Goal: Ask a question

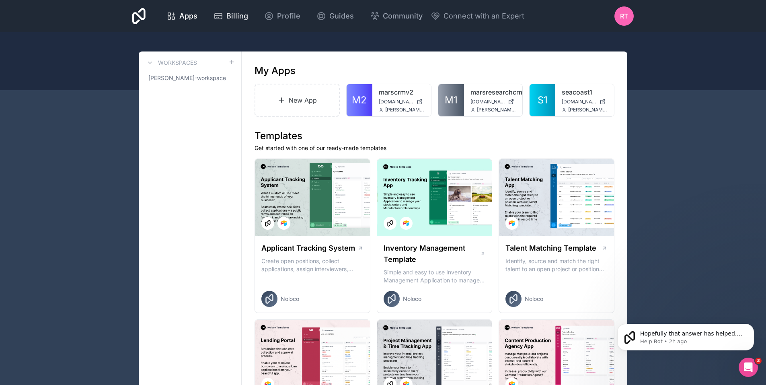
click at [235, 14] on span "Billing" at bounding box center [237, 15] width 22 height 11
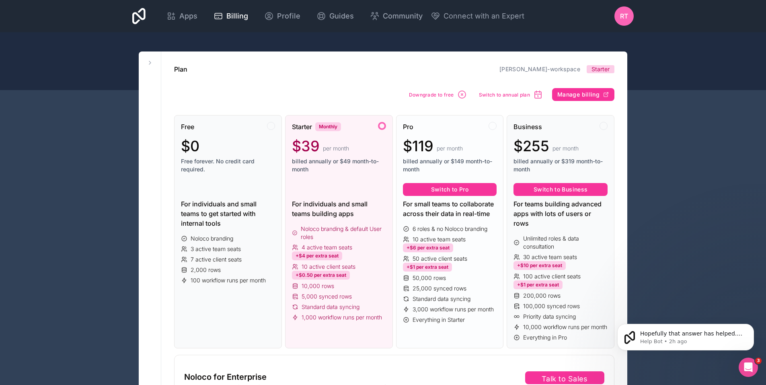
scroll to position [40, 0]
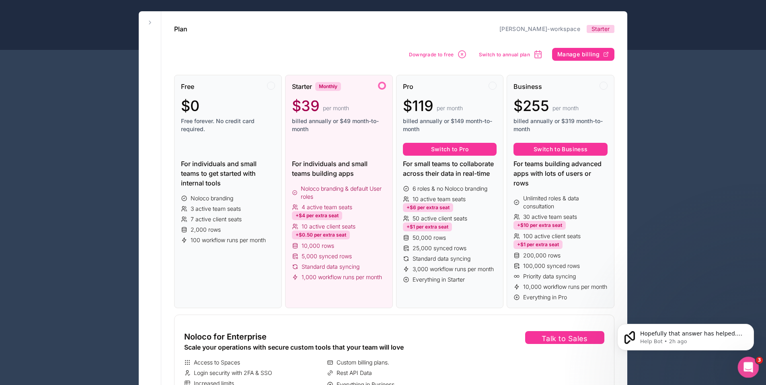
click at [749, 364] on icon "Open Intercom Messenger" at bounding box center [747, 366] width 13 height 13
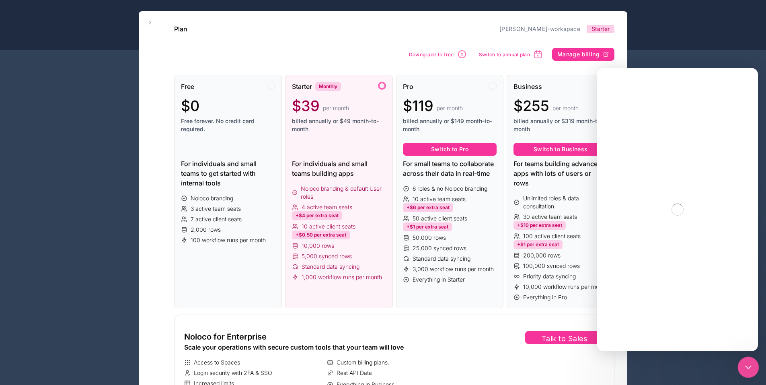
scroll to position [0, 0]
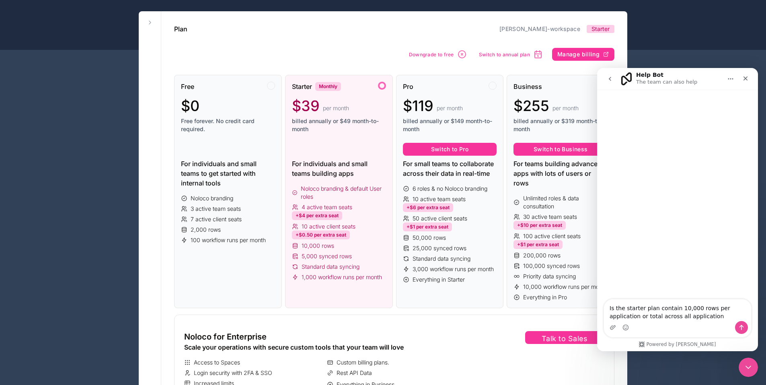
type textarea "Is the starter plan contain 10,000 rows per application or total across all app…"
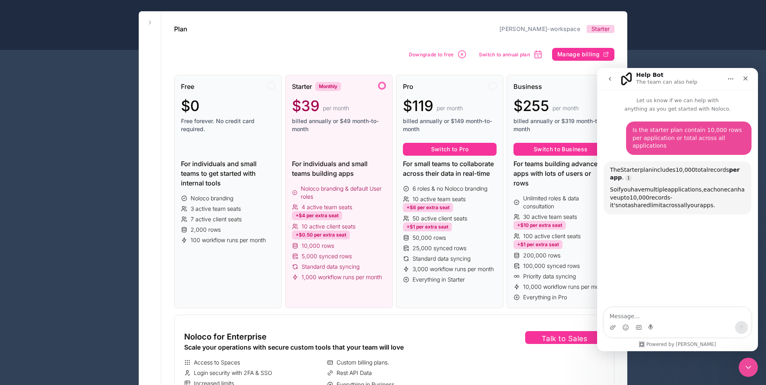
scroll to position [59, 0]
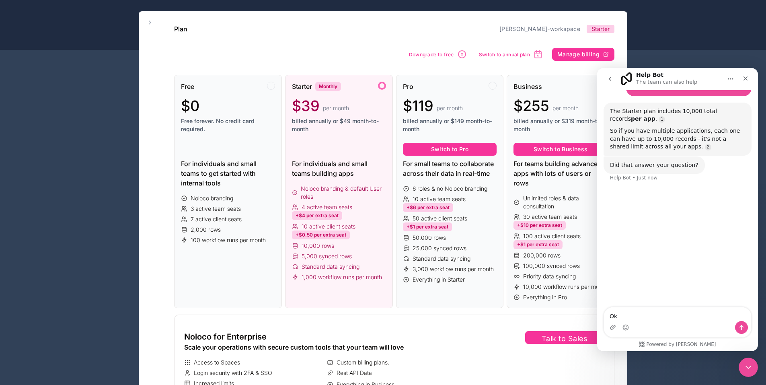
type textarea "Ok"
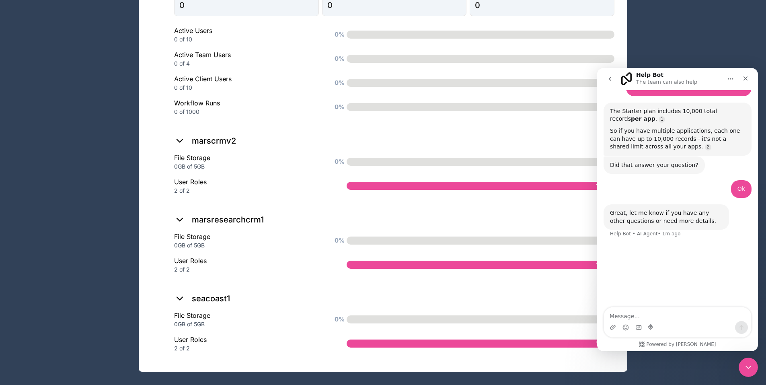
scroll to position [661, 0]
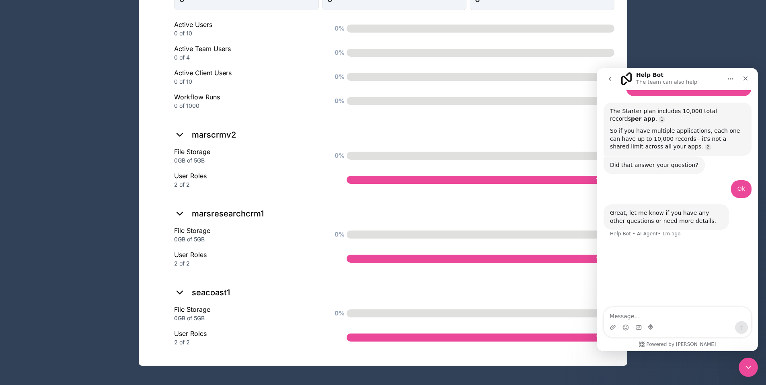
click at [638, 317] on textarea "Message…" at bounding box center [677, 314] width 147 height 14
click at [283, 317] on div "0GB of 5GB" at bounding box center [247, 318] width 147 height 8
click at [631, 317] on textarea "Message…" at bounding box center [677, 314] width 147 height 14
click at [632, 316] on textarea "Message…" at bounding box center [677, 314] width 147 height 14
type textarea "How many user roles can you have"
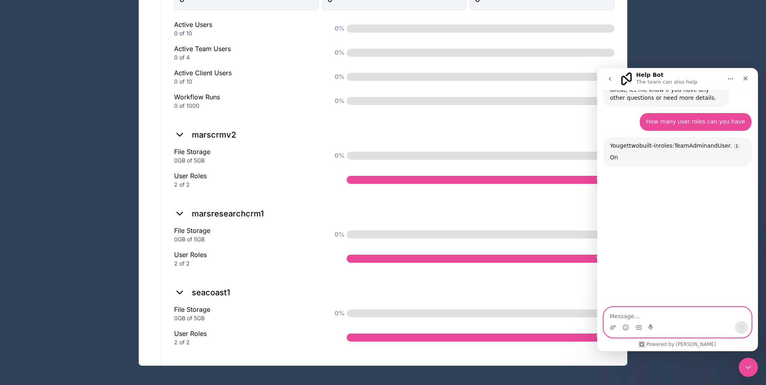
scroll to position [201, 0]
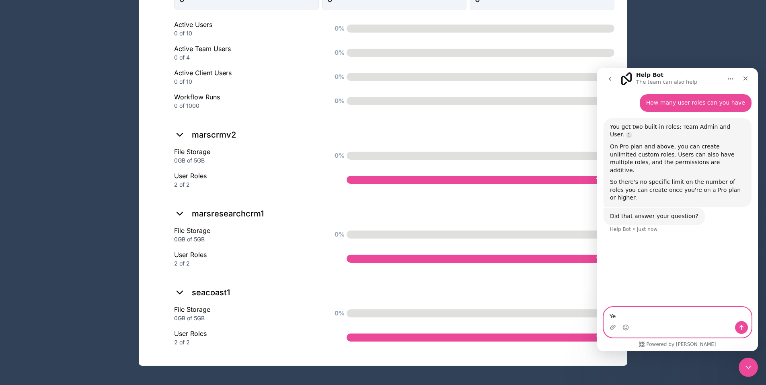
type textarea "Yes"
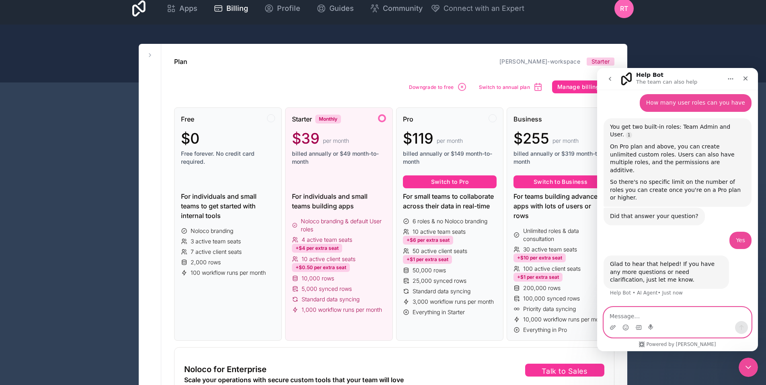
scroll to position [0, 0]
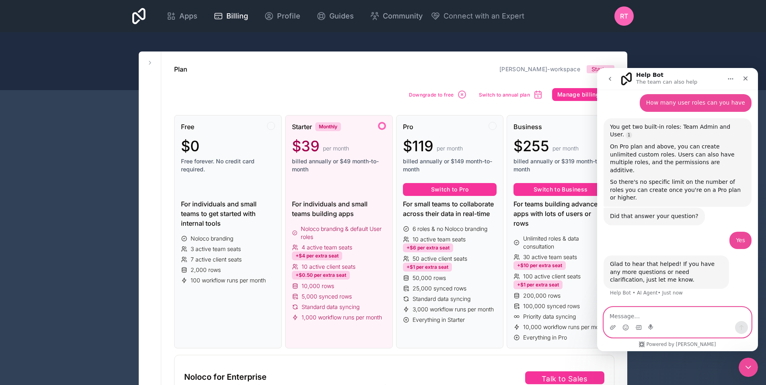
click at [638, 313] on textarea "Message…" at bounding box center [677, 314] width 147 height 14
click at [613, 315] on textarea "Message…" at bounding box center [677, 314] width 147 height 14
click at [383, 17] on span "Community" at bounding box center [403, 15] width 40 height 11
click at [749, 75] on div "Close" at bounding box center [746, 78] width 14 height 14
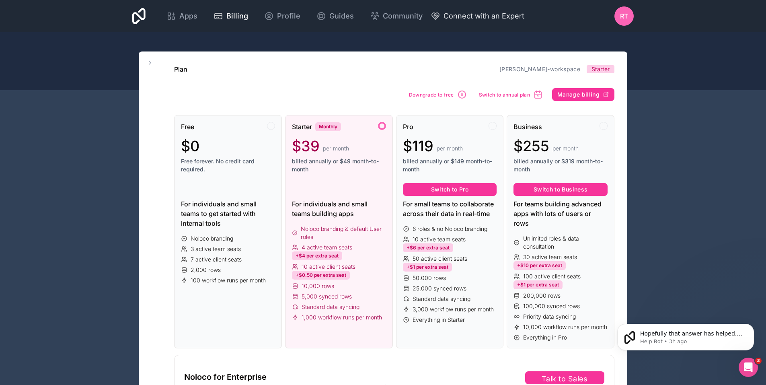
scroll to position [169, 0]
click at [498, 18] on span "Connect with an Expert" at bounding box center [484, 15] width 81 height 11
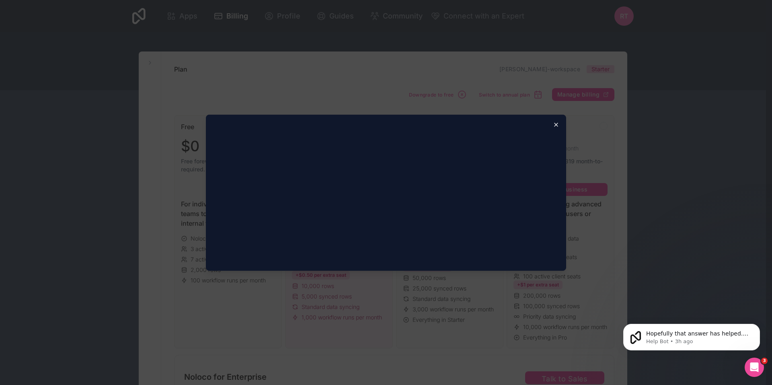
click at [555, 124] on icon "button" at bounding box center [556, 124] width 6 height 6
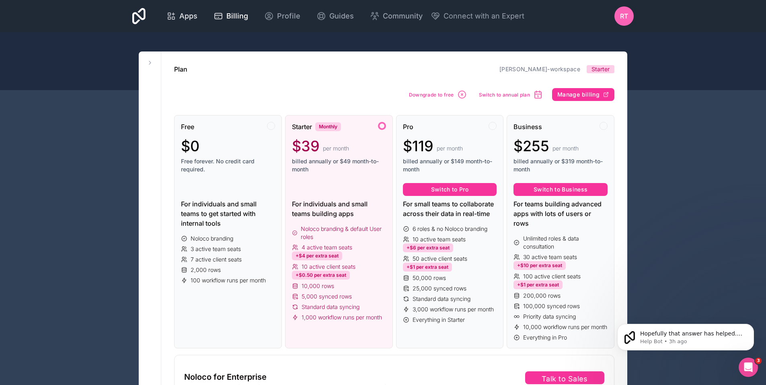
click at [187, 12] on span "Apps" at bounding box center [188, 15] width 18 height 11
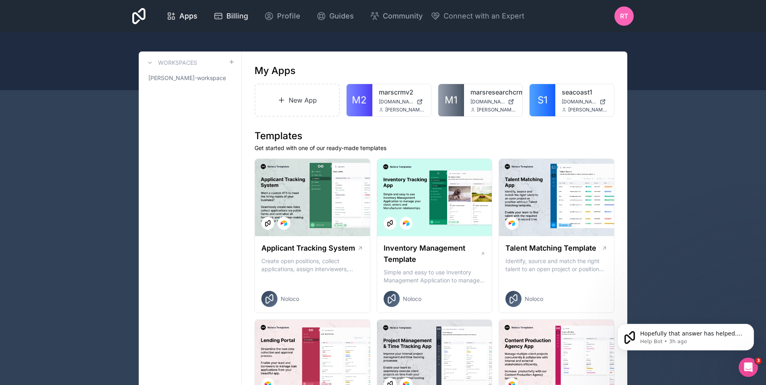
click at [243, 13] on span "Billing" at bounding box center [237, 15] width 22 height 11
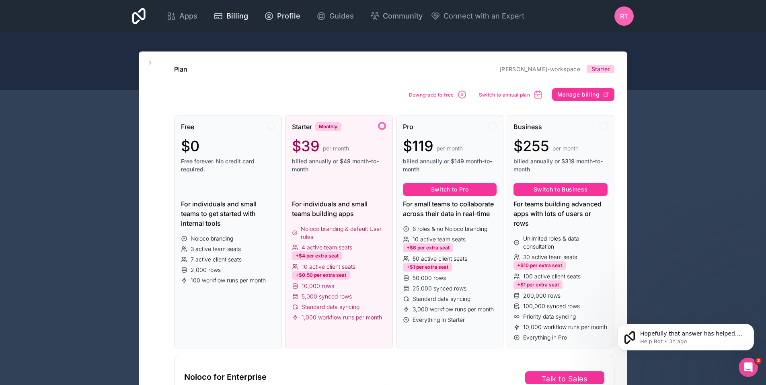
click at [289, 12] on span "Profile" at bounding box center [288, 15] width 23 height 11
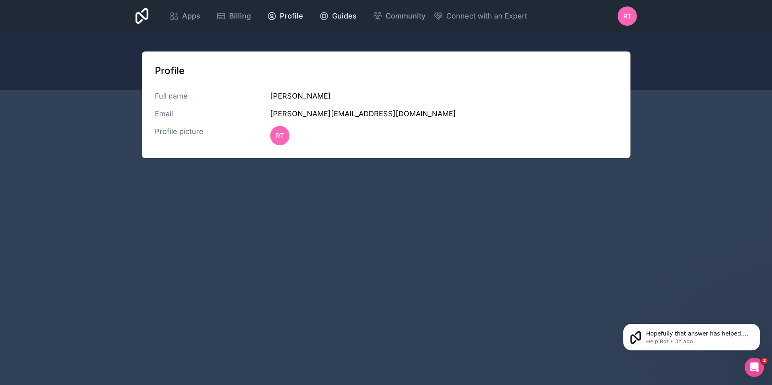
click at [346, 16] on span "Guides" at bounding box center [344, 15] width 25 height 11
click at [240, 20] on span "Billing" at bounding box center [240, 15] width 22 height 11
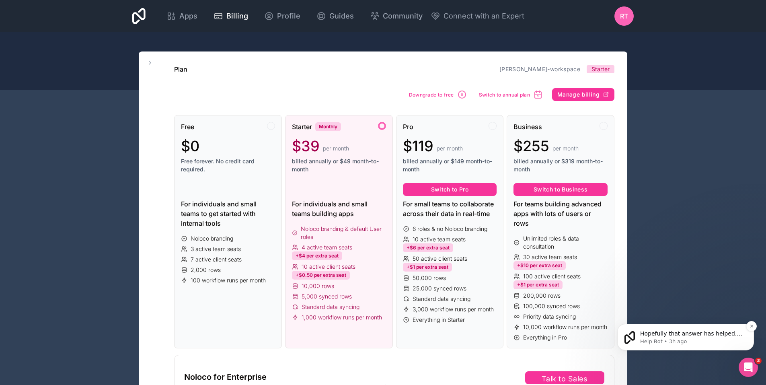
click at [668, 335] on span "Hopefully that answer has helped. If you need any more help or have any other q…" at bounding box center [691, 349] width 102 height 39
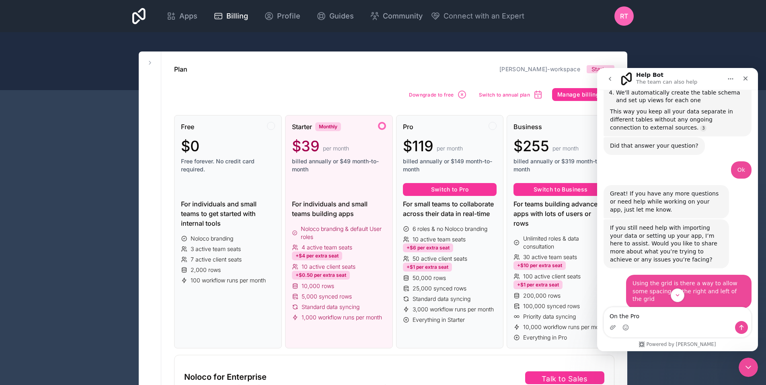
scroll to position [1438, 0]
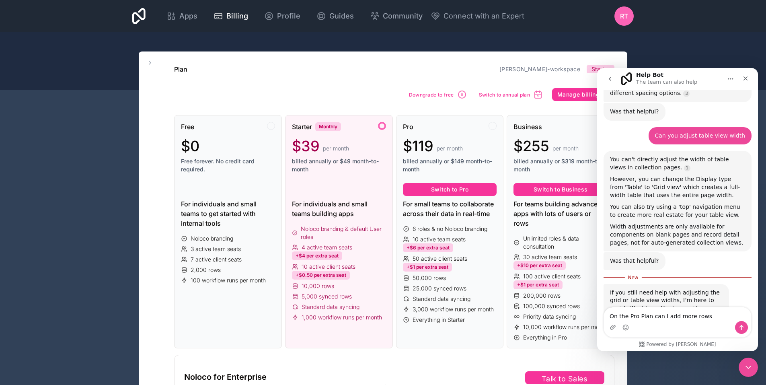
type textarea "On the Pro Plan can I add more rows"
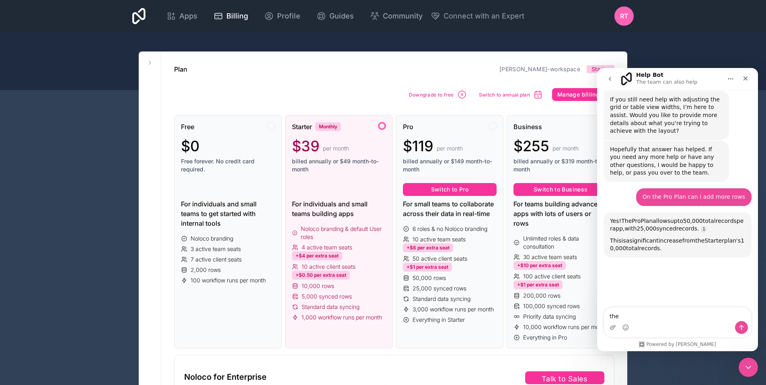
scroll to position [1628, 0]
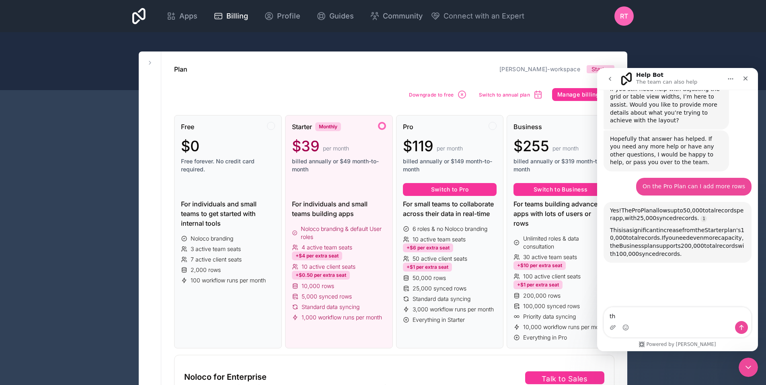
type textarea "t"
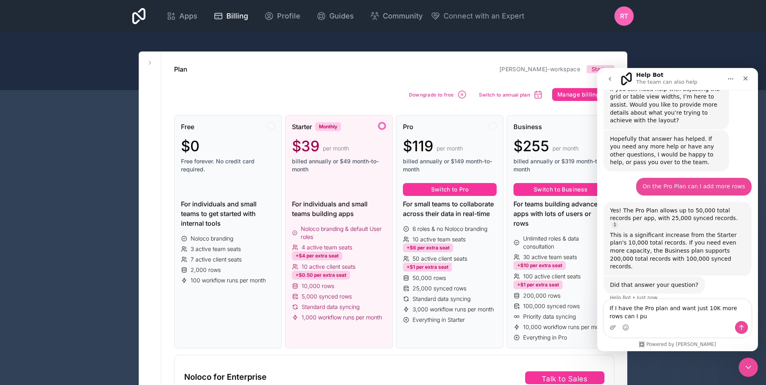
scroll to position [1626, 0]
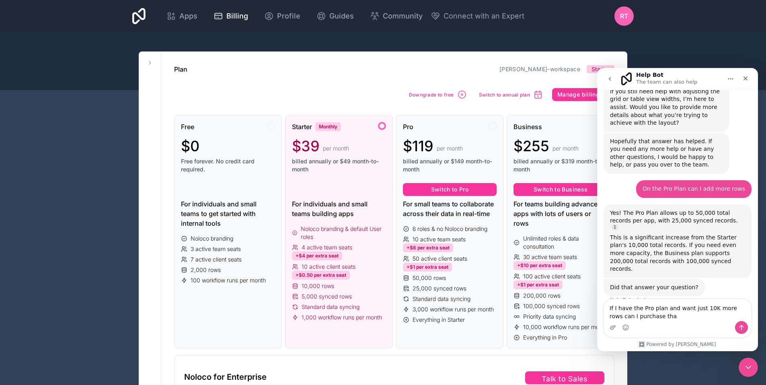
type textarea "If I have the Pro plan and want just 10K more rows can I purchase that"
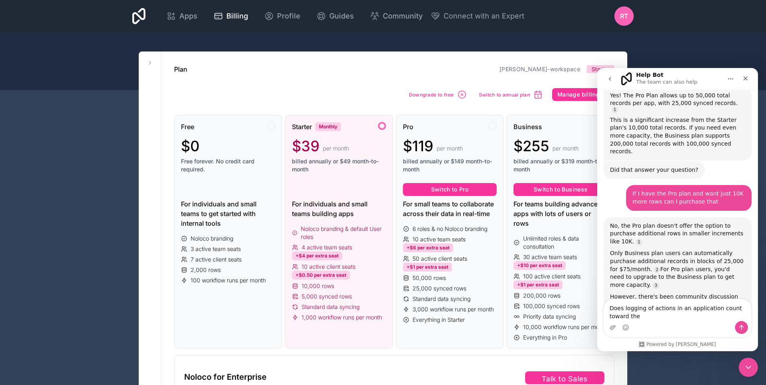
scroll to position [1735, 0]
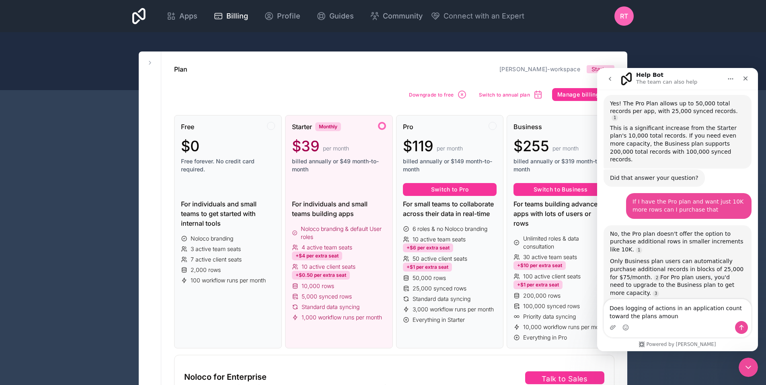
type textarea "Does logging of actions in an application count toward the plans amount"
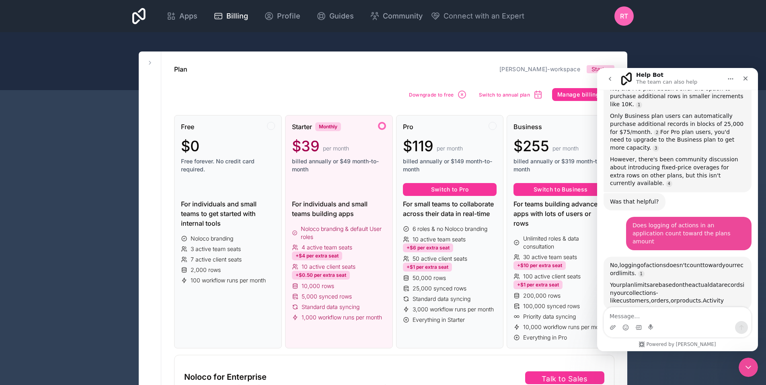
scroll to position [1902, 0]
